Goal: Task Accomplishment & Management: Manage account settings

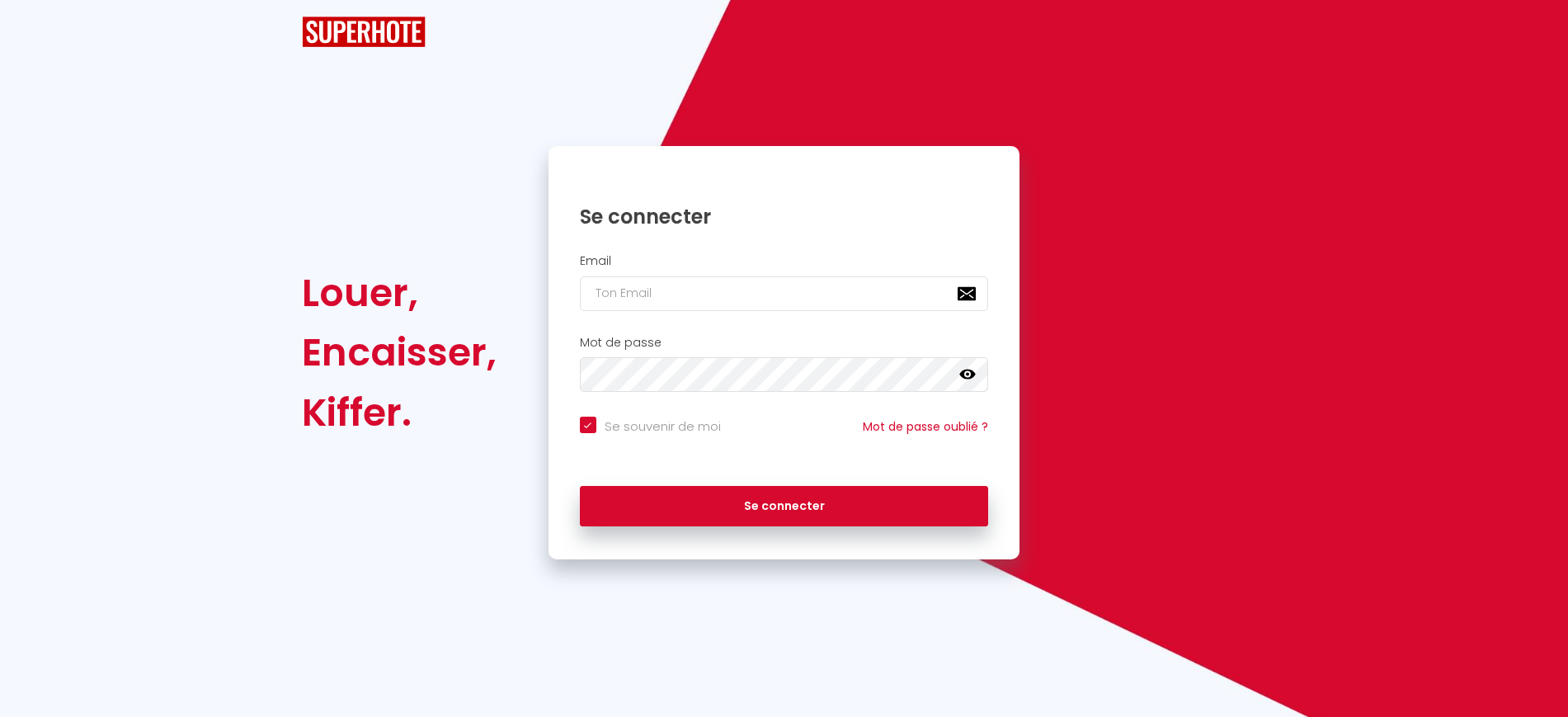
checkbox input "true"
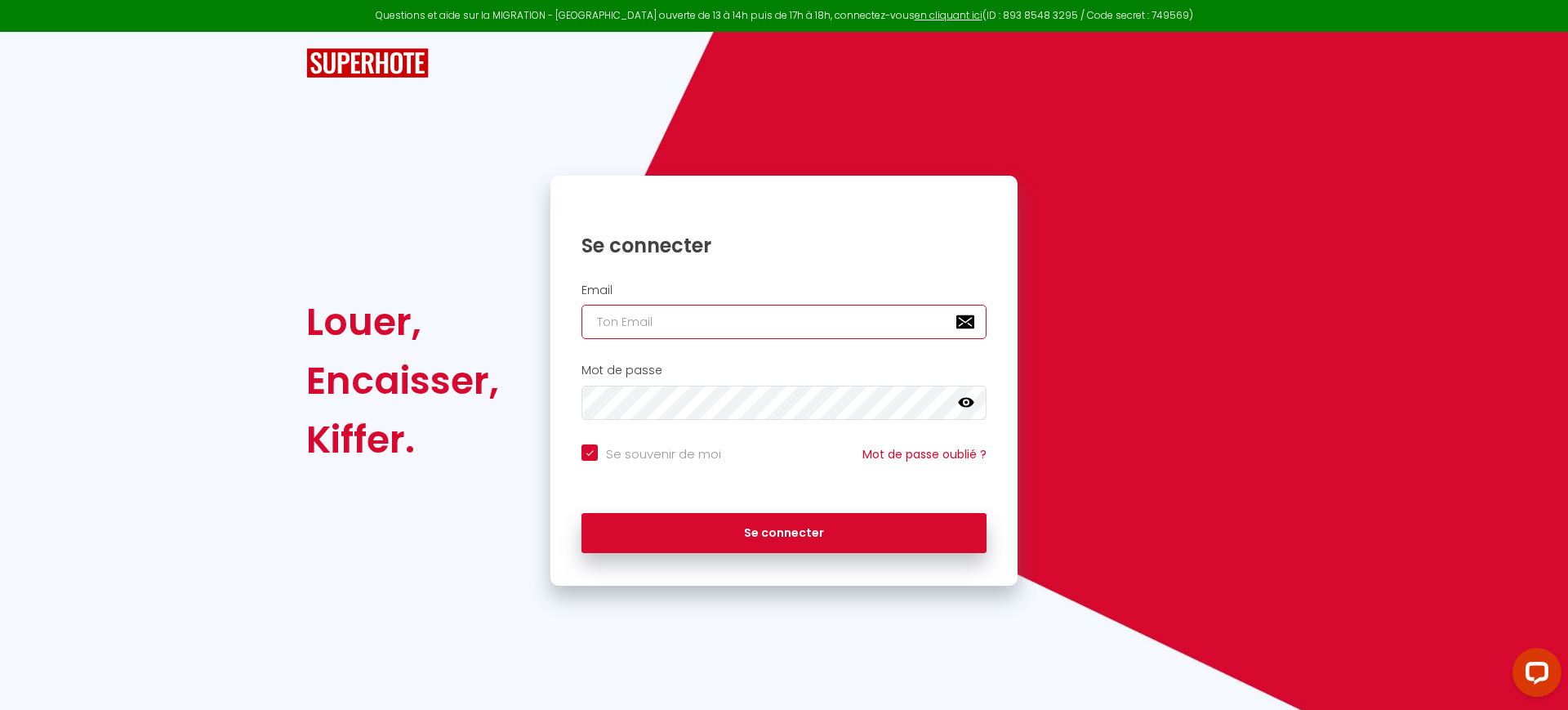
click at [725, 331] on input "email" at bounding box center [784, 321] width 405 height 34
paste input "[EMAIL_ADDRESS][DOMAIN_NAME]"
type input "[EMAIL_ADDRESS][DOMAIN_NAME]"
checkbox input "true"
type input "[EMAIL_ADDRESS][DOMAIN_NAME]"
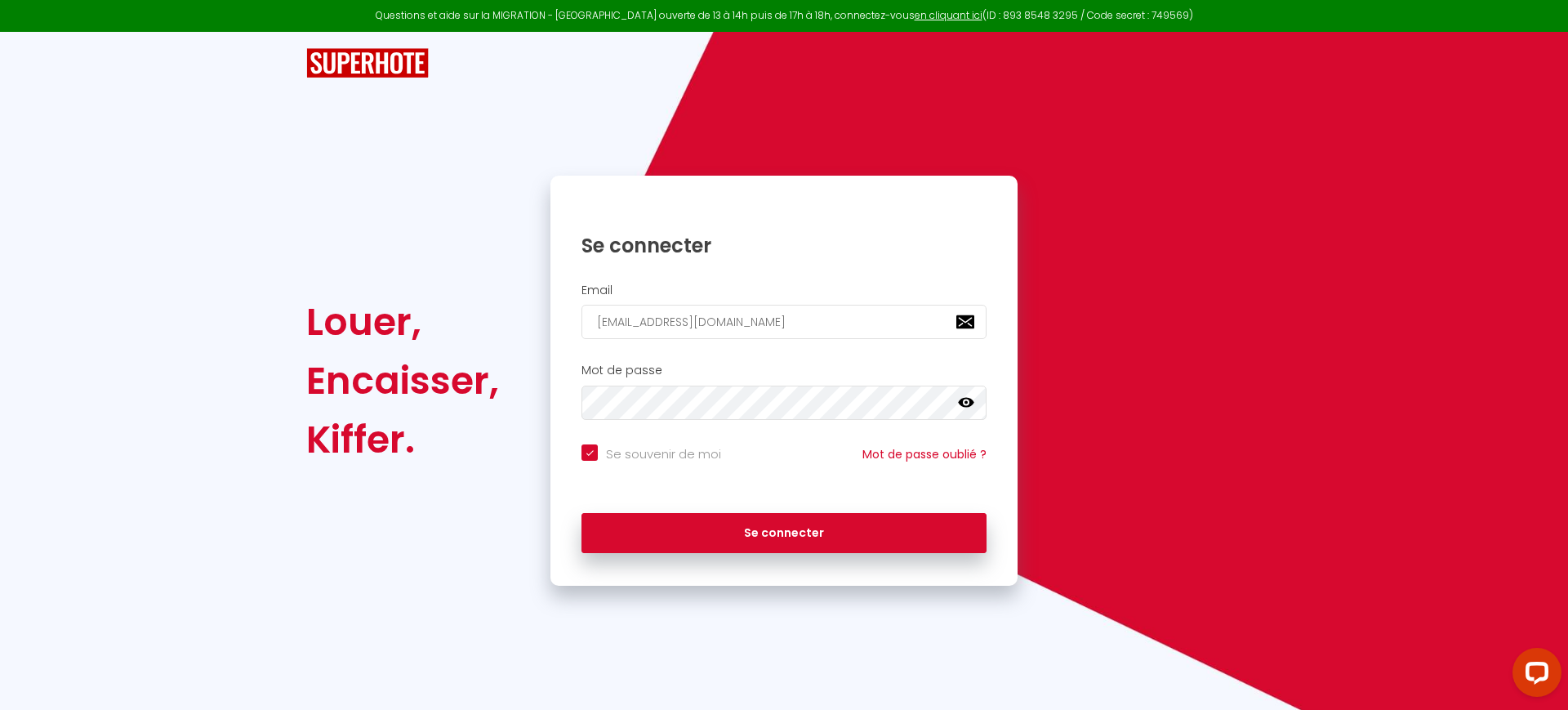
click at [671, 453] on input "Se souvenir de moi" at bounding box center [651, 452] width 140 height 16
checkbox input "false"
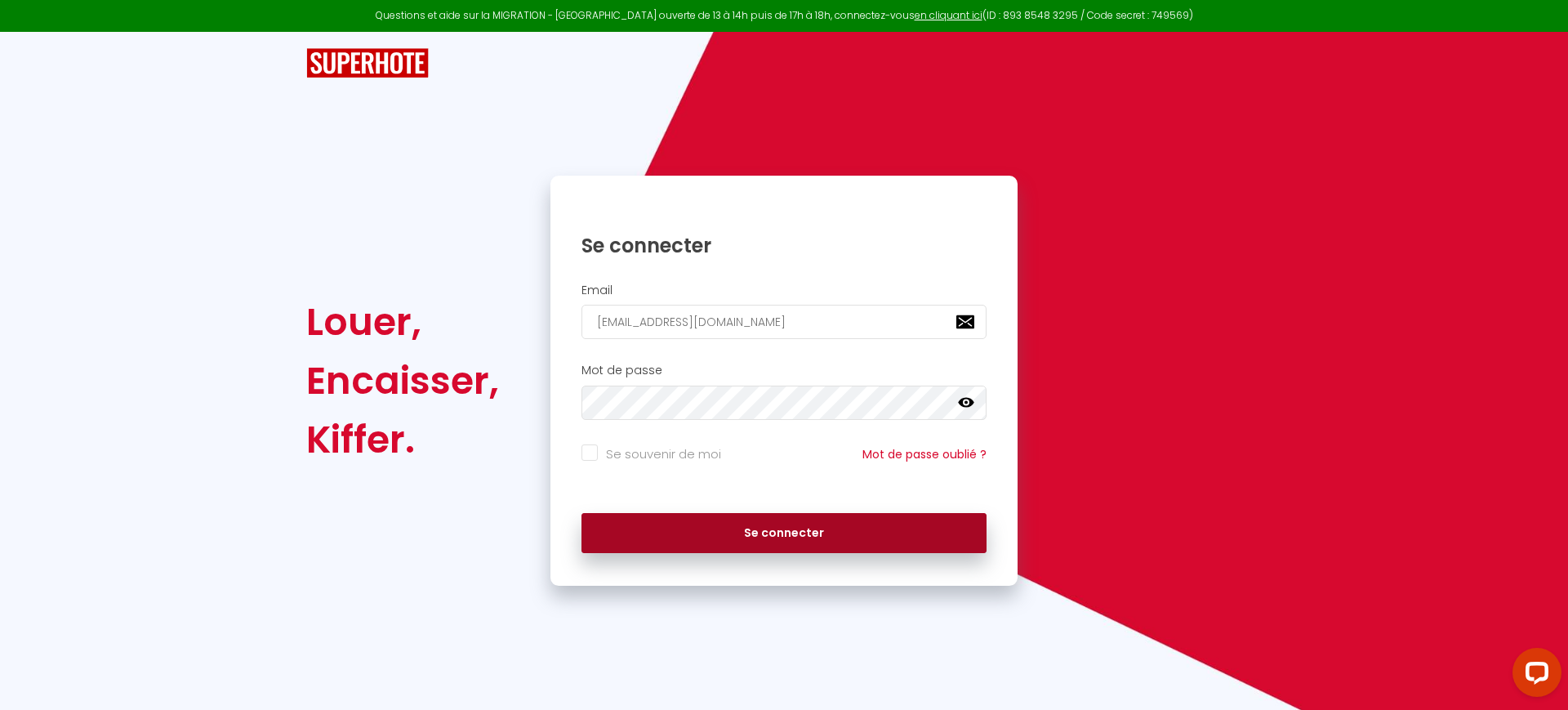
click at [680, 535] on button "Se connecter" at bounding box center [784, 533] width 405 height 41
